Goal: Information Seeking & Learning: Learn about a topic

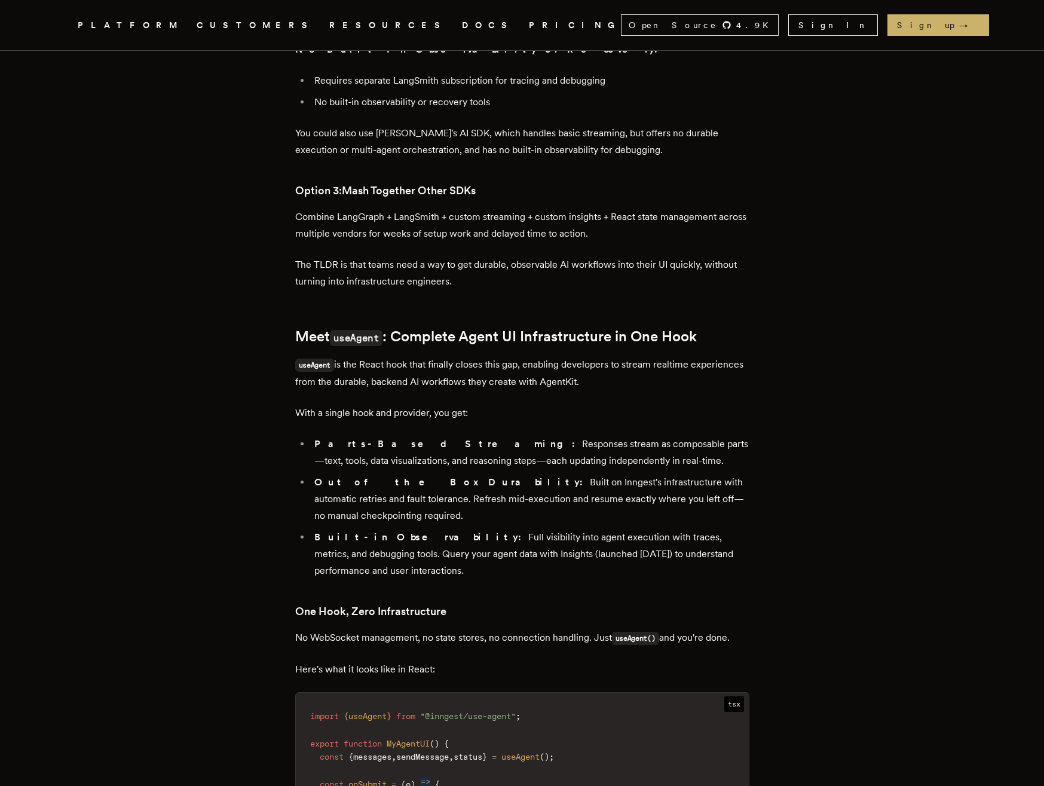
scroll to position [1065, 0]
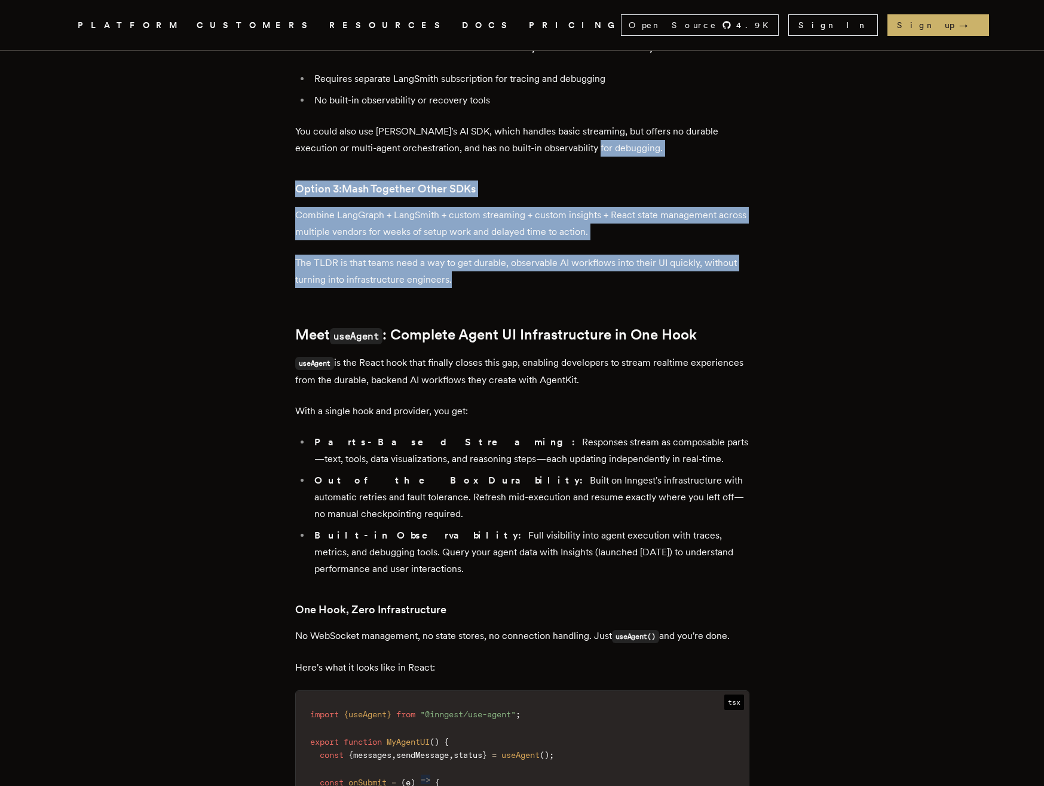
drag, startPoint x: 580, startPoint y: 85, endPoint x: 574, endPoint y: 219, distance: 134.0
click at [574, 219] on div "TLDR: Multi-agent setups are hard to build. So we built useAgent: a one-line co…" at bounding box center [522, 483] width 454 height 2031
click at [574, 255] on p "The TLDR is that teams need a way to get durable, observable AI workflows into …" at bounding box center [522, 271] width 454 height 33
drag, startPoint x: 582, startPoint y: 188, endPoint x: 595, endPoint y: 140, distance: 49.6
click at [595, 140] on div "TLDR: Multi-agent setups are hard to build. So we built useAgent: a one-line co…" at bounding box center [522, 483] width 454 height 2031
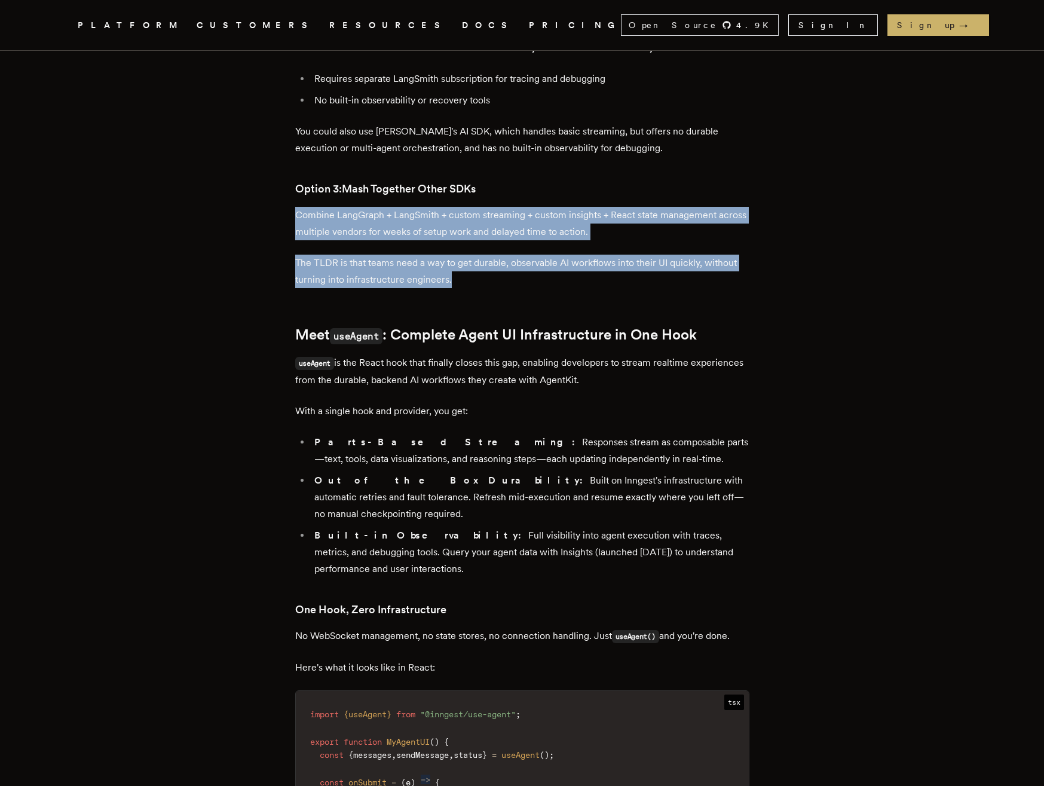
click at [595, 207] on p "Combine LangGraph + LangSmith + custom streaming + custom insights + React stat…" at bounding box center [522, 223] width 454 height 33
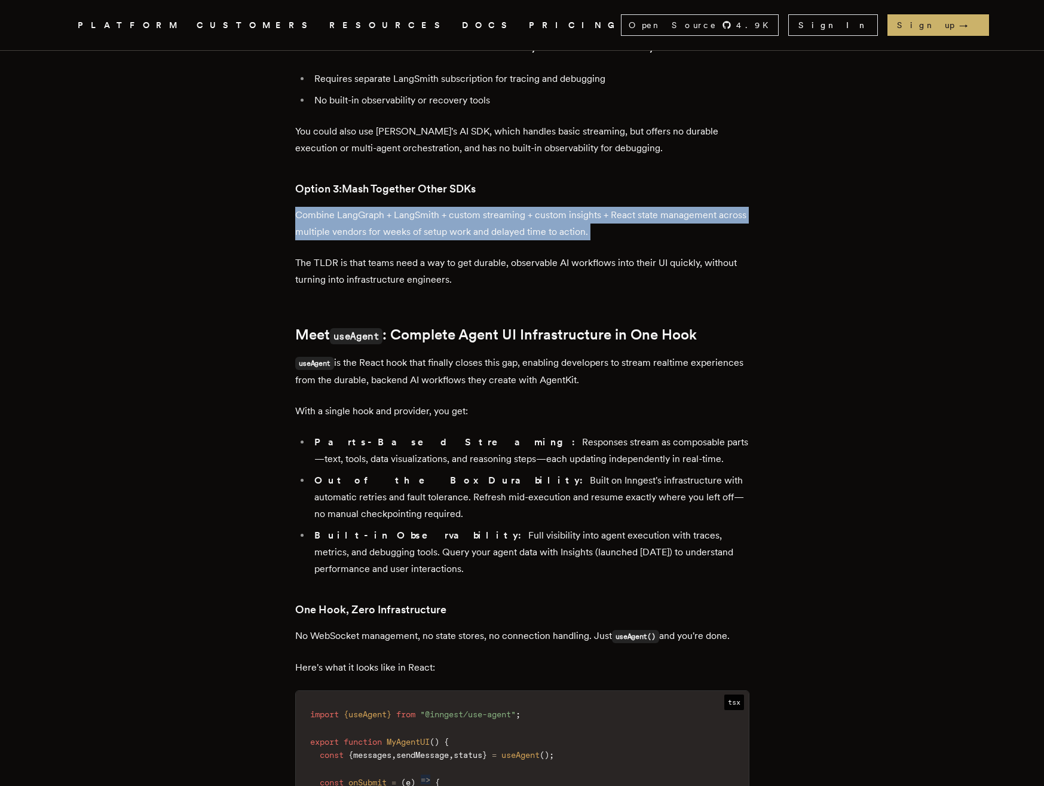
drag, startPoint x: 586, startPoint y: 131, endPoint x: 587, endPoint y: 186, distance: 55.0
click at [587, 186] on div "TLDR: Multi-agent setups are hard to build. So we built useAgent: a one-line co…" at bounding box center [522, 483] width 454 height 2031
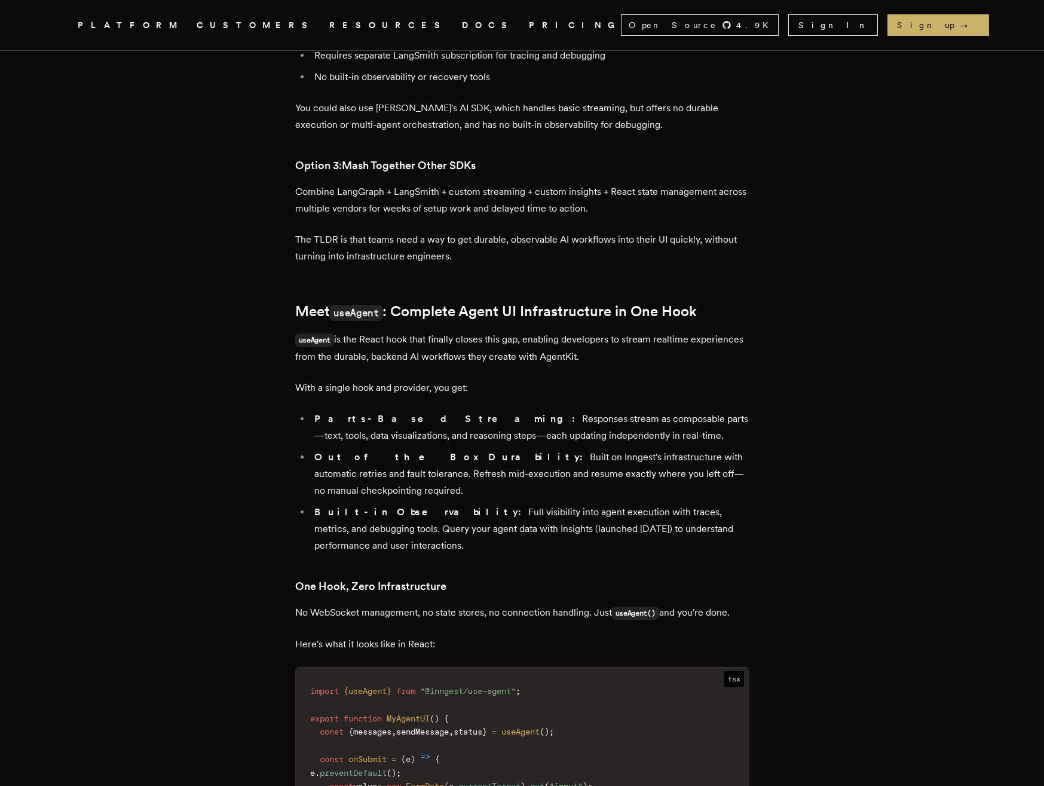
scroll to position [1089, 0]
drag, startPoint x: 346, startPoint y: 182, endPoint x: 418, endPoint y: 184, distance: 72.3
click at [418, 231] on p "The TLDR is that teams need a way to get durable, observable AI workflows into …" at bounding box center [522, 247] width 454 height 33
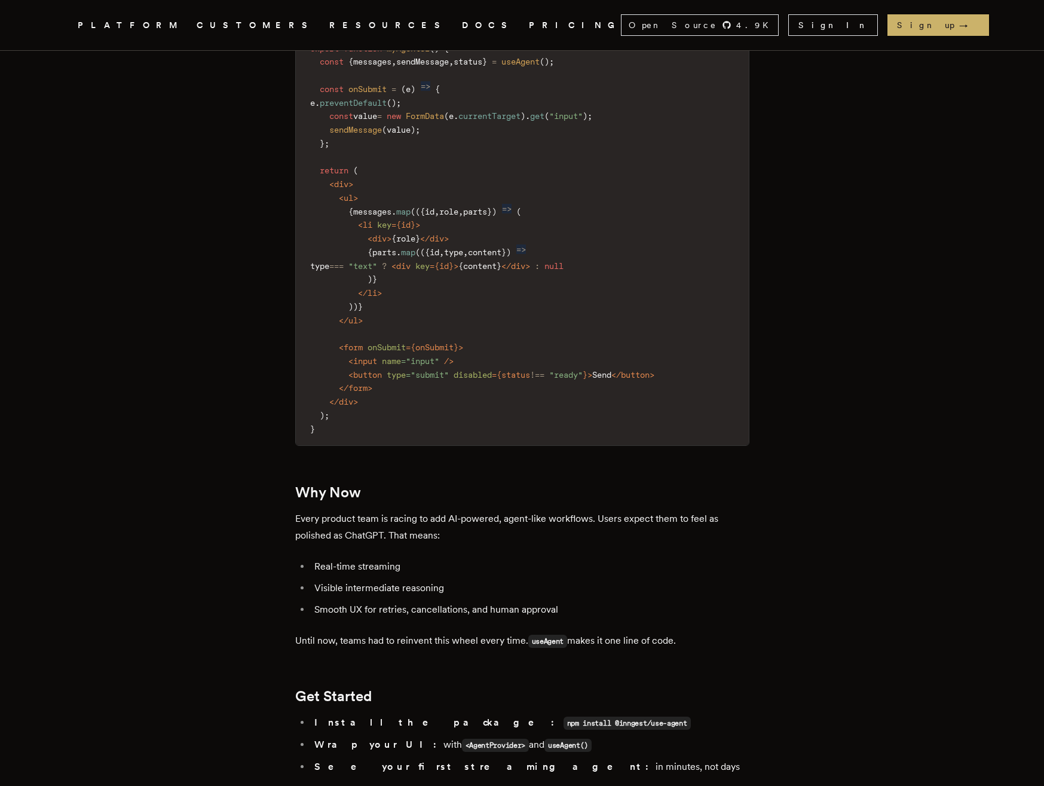
scroll to position [1882, 0]
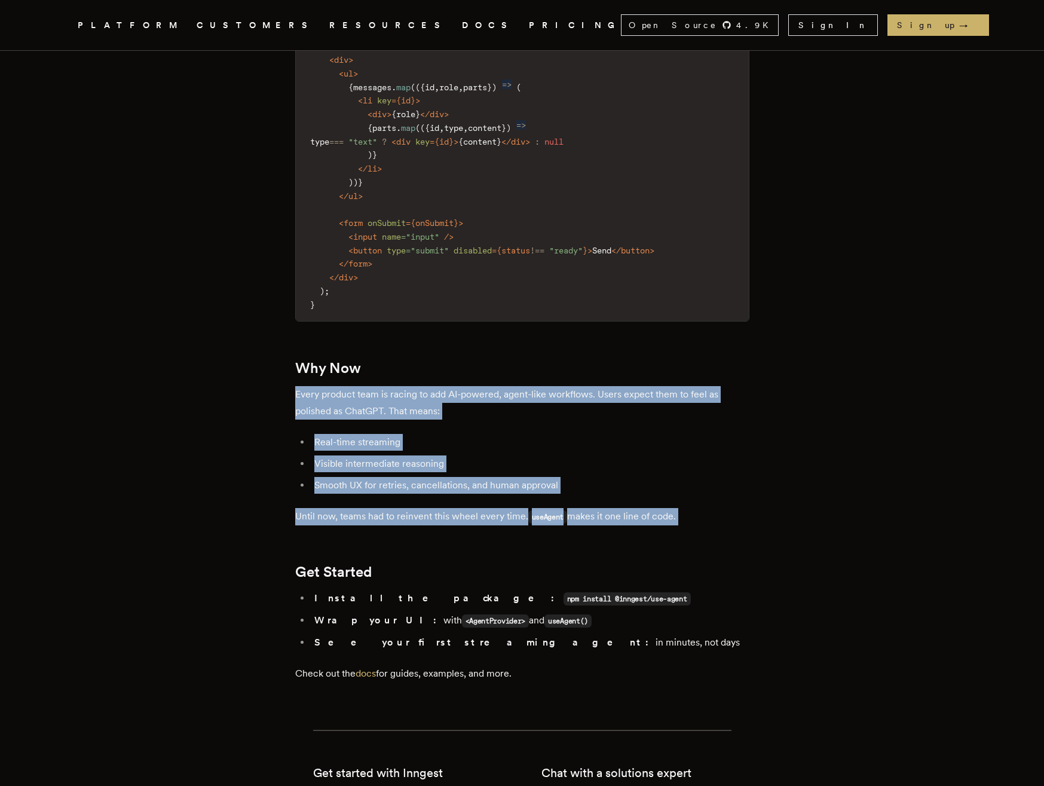
drag, startPoint x: 703, startPoint y: 347, endPoint x: 720, endPoint y: 462, distance: 116.6
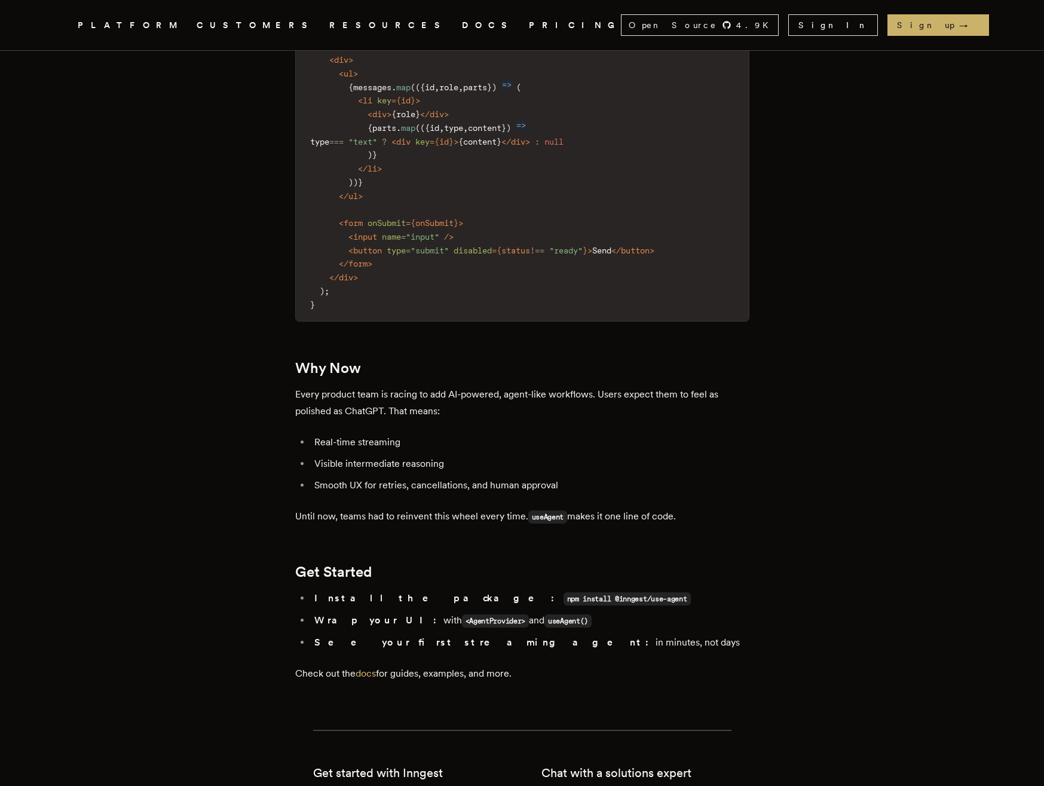
drag, startPoint x: 376, startPoint y: 402, endPoint x: 578, endPoint y: 398, distance: 202.0
click at [577, 477] on li "Smooth UX for retries, cancellations, and human approval" at bounding box center [530, 485] width 439 height 17
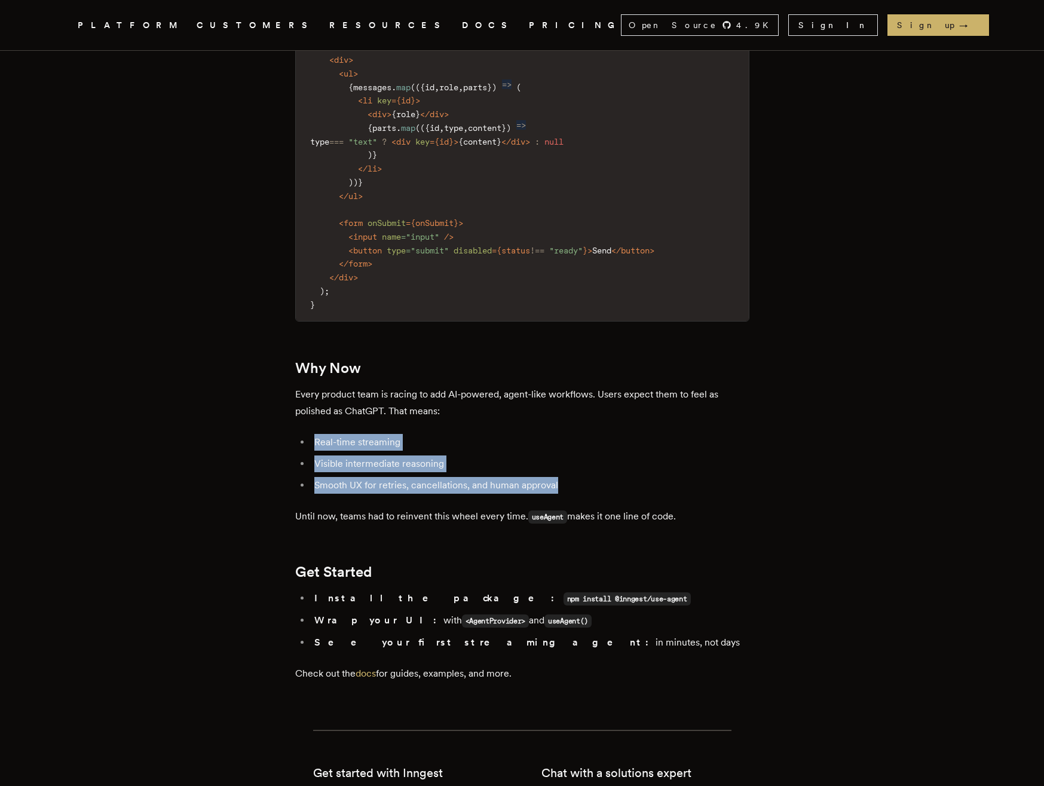
drag, startPoint x: 578, startPoint y: 398, endPoint x: 566, endPoint y: 347, distance: 52.6
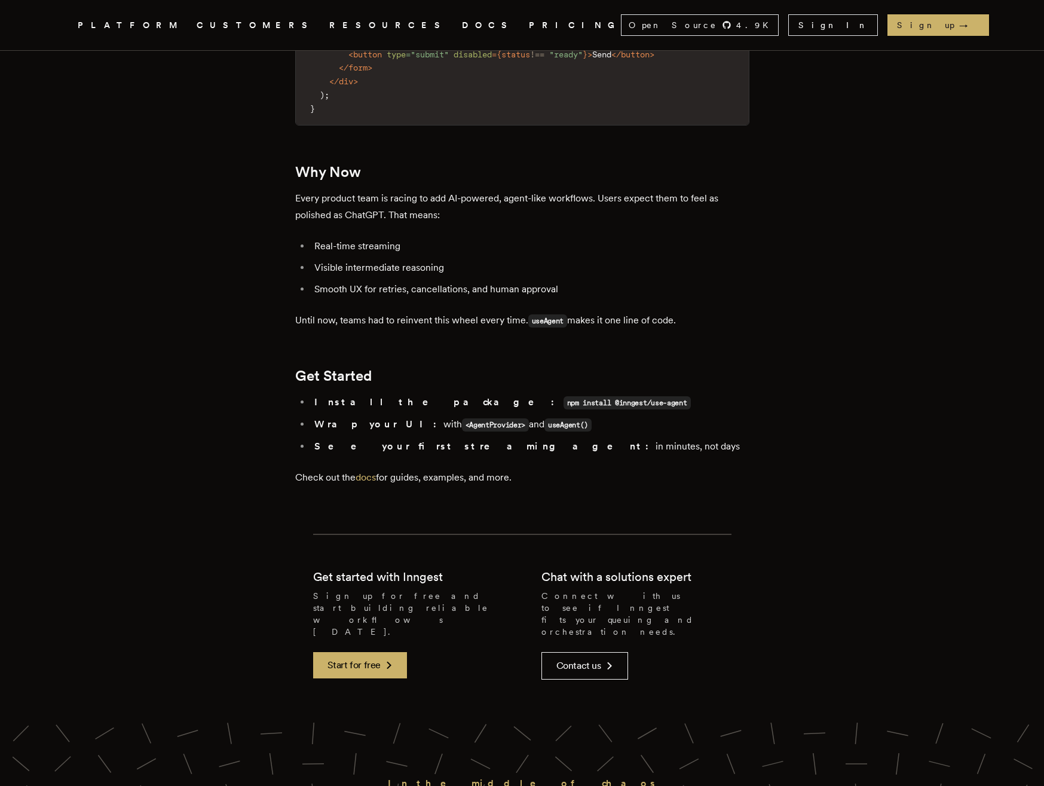
scroll to position [2079, 0]
click at [376, 470] on link "docs" at bounding box center [366, 475] width 20 height 11
